Goal: Transaction & Acquisition: Download file/media

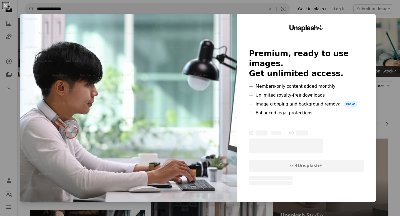
scroll to position [382, 0]
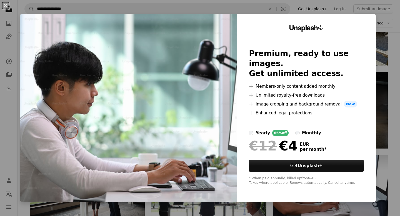
click at [393, 70] on div "An X shape Unsplash+ Premium, ready to use images. Get unlimited access. A plus…" at bounding box center [200, 108] width 400 height 216
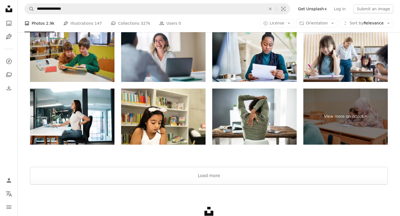
scroll to position [877, 0]
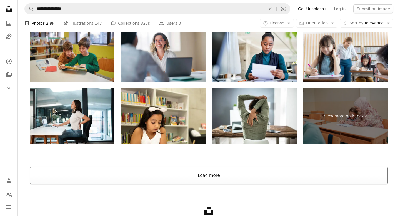
click at [220, 177] on button "Load more" at bounding box center [208, 175] width 357 height 18
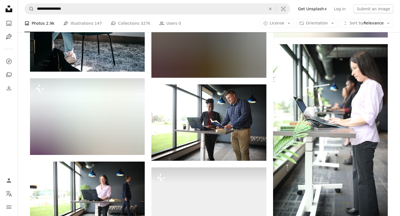
scroll to position [1340, 0]
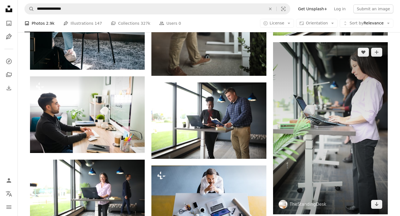
click at [355, 116] on img at bounding box center [330, 128] width 115 height 172
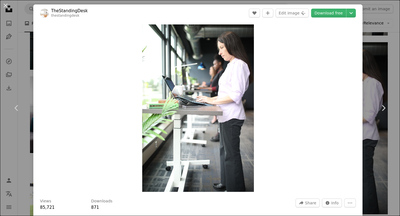
click at [390, 42] on div "An X shape Chevron left Chevron right TheStandingDesk thestandingdesk A heart A…" at bounding box center [200, 108] width 400 height 216
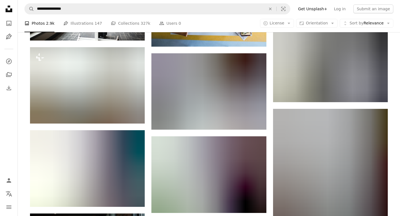
scroll to position [1537, 0]
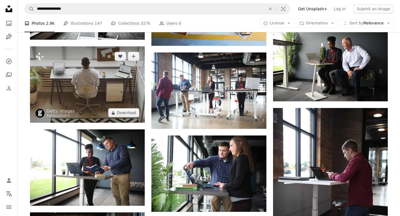
click at [107, 86] on img at bounding box center [87, 84] width 115 height 76
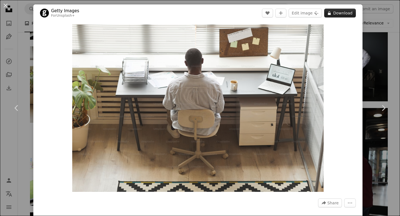
click at [339, 11] on button "A lock Download" at bounding box center [340, 13] width 32 height 9
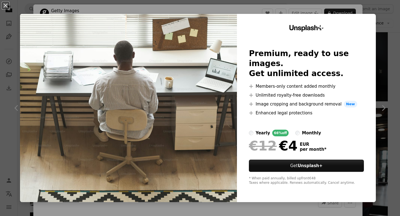
click at [394, 37] on div "An X shape Unsplash+ Premium, ready to use images. Get unlimited access. A plus…" at bounding box center [200, 108] width 400 height 216
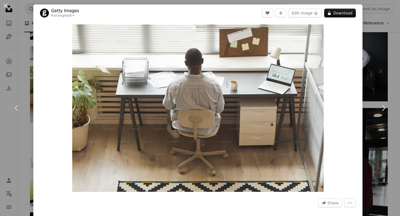
click at [80, 4] on div "An X shape Chevron left Chevron right Getty Images For Unsplash+ A heart A plus…" at bounding box center [200, 108] width 400 height 216
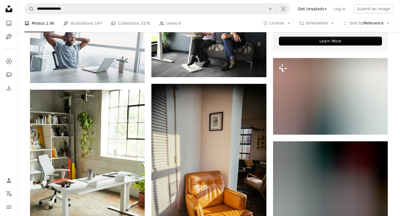
scroll to position [2159, 0]
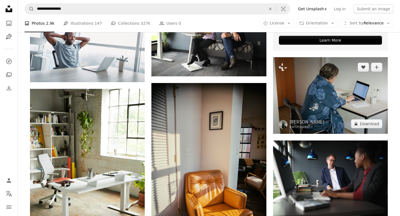
click at [339, 87] on img at bounding box center [330, 95] width 115 height 77
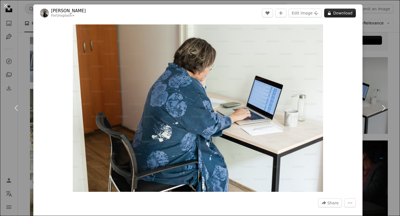
click at [347, 13] on button "A lock Download" at bounding box center [340, 13] width 32 height 9
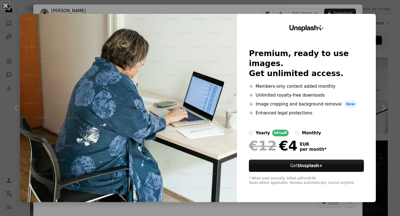
click at [390, 43] on div "An X shape Unsplash+ Premium, ready to use images. Get unlimited access. A plus…" at bounding box center [200, 108] width 400 height 216
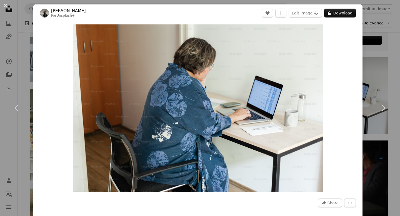
click at [142, 4] on header "[PERSON_NAME] For Unsplash+ A heart A plus sign Edit image Plus sign for Unspla…" at bounding box center [197, 12] width 329 height 17
click at [393, 131] on link "Chevron right" at bounding box center [382, 107] width 33 height 53
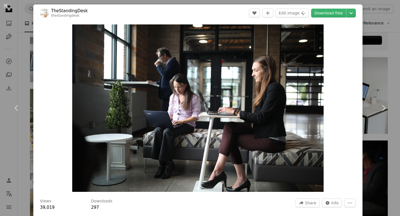
click at [20, 47] on div "An X shape Chevron left Chevron right TheStandingDesk thestandingdesk A heart A…" at bounding box center [200, 108] width 400 height 216
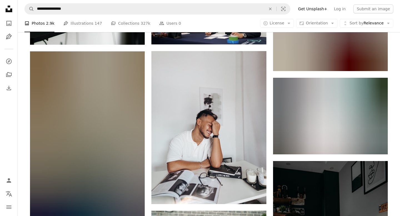
scroll to position [3169, 0]
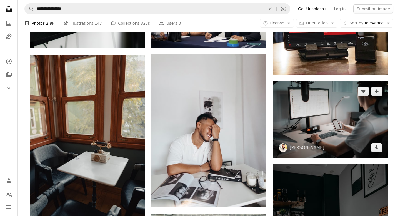
click at [345, 128] on img at bounding box center [330, 119] width 115 height 76
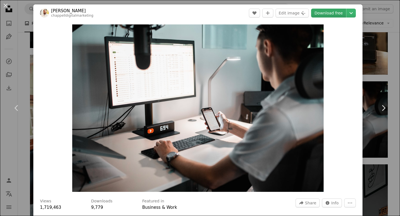
click at [328, 16] on link "Download free" at bounding box center [328, 13] width 35 height 9
